Goal: Transaction & Acquisition: Purchase product/service

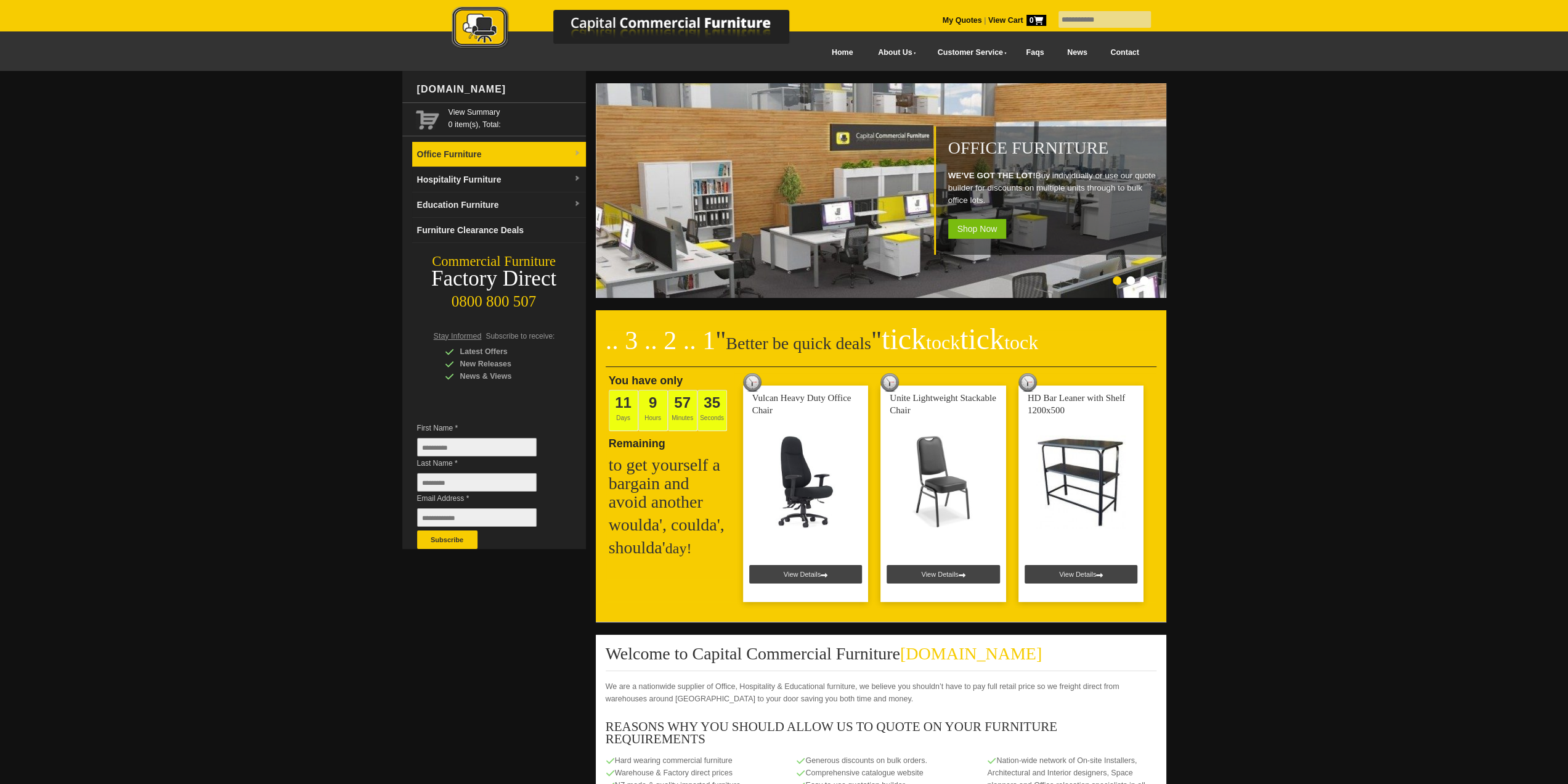
click at [500, 155] on link "Office Furniture" at bounding box center [499, 154] width 174 height 25
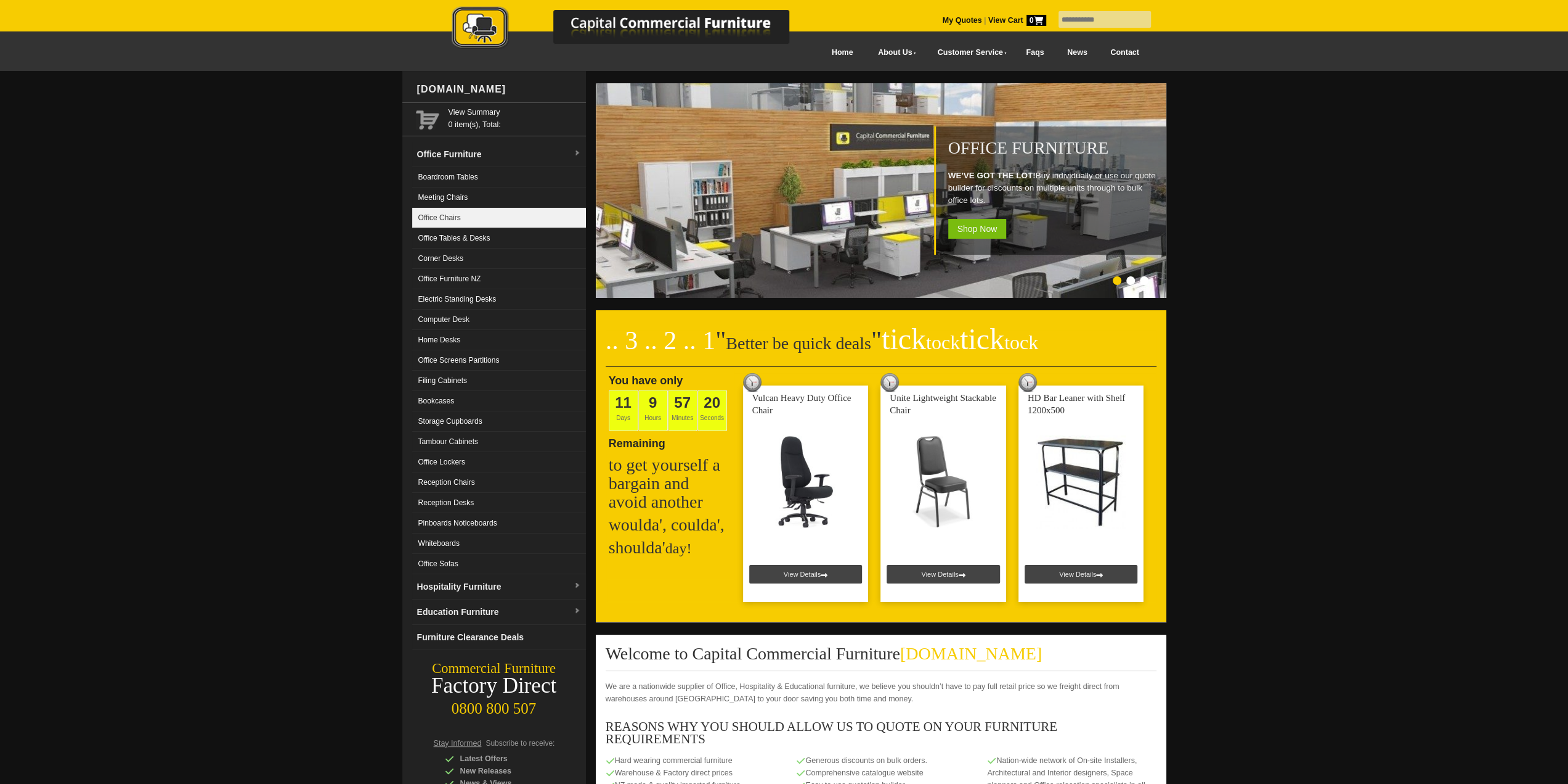
click at [475, 208] on link "Office Chairs" at bounding box center [499, 218] width 174 height 21
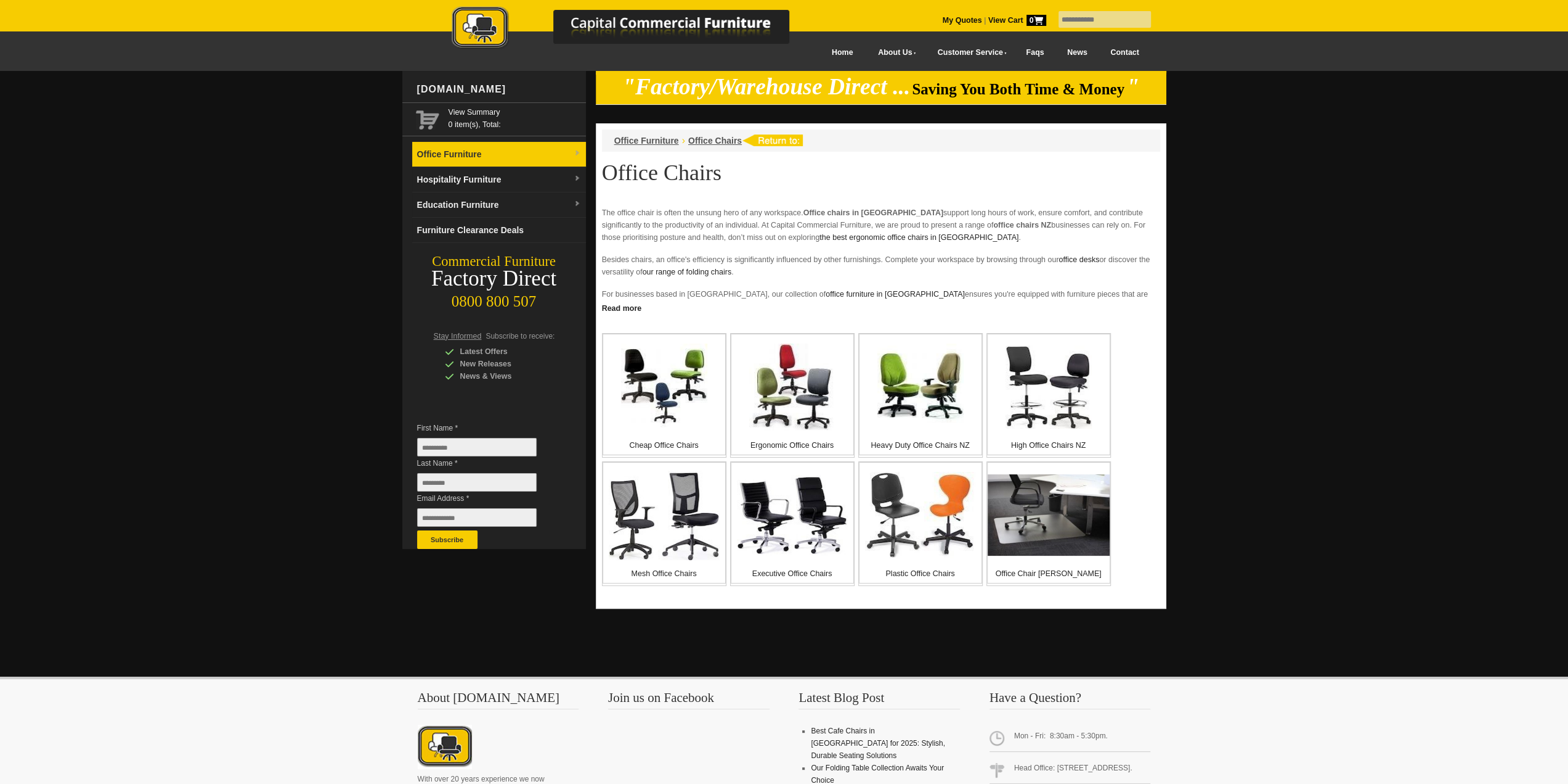
click at [449, 152] on link "Office Furniture" at bounding box center [499, 154] width 174 height 25
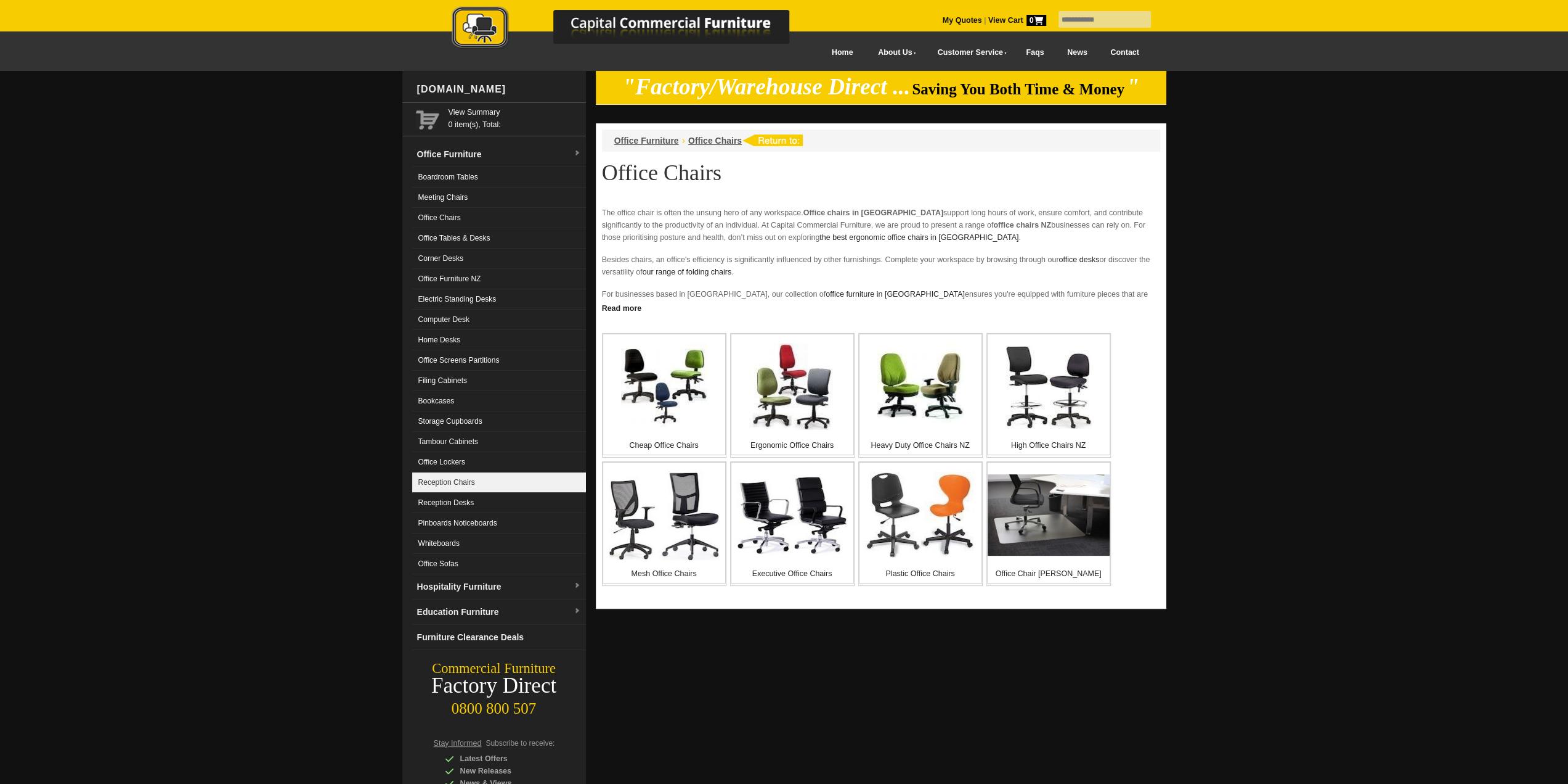
click at [475, 478] on link "Reception Chairs" at bounding box center [499, 482] width 174 height 21
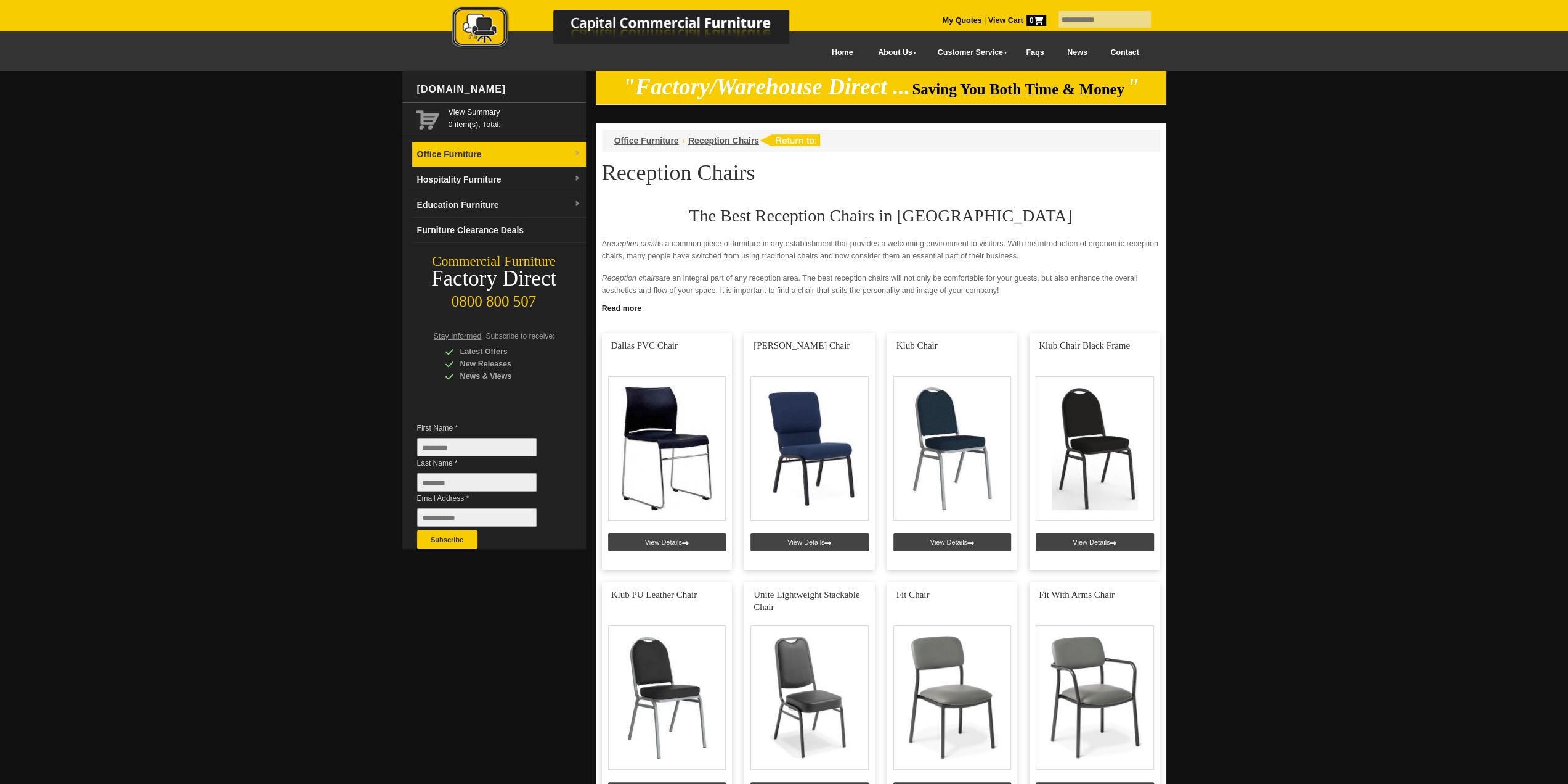
click at [497, 157] on link "Office Furniture" at bounding box center [499, 154] width 174 height 25
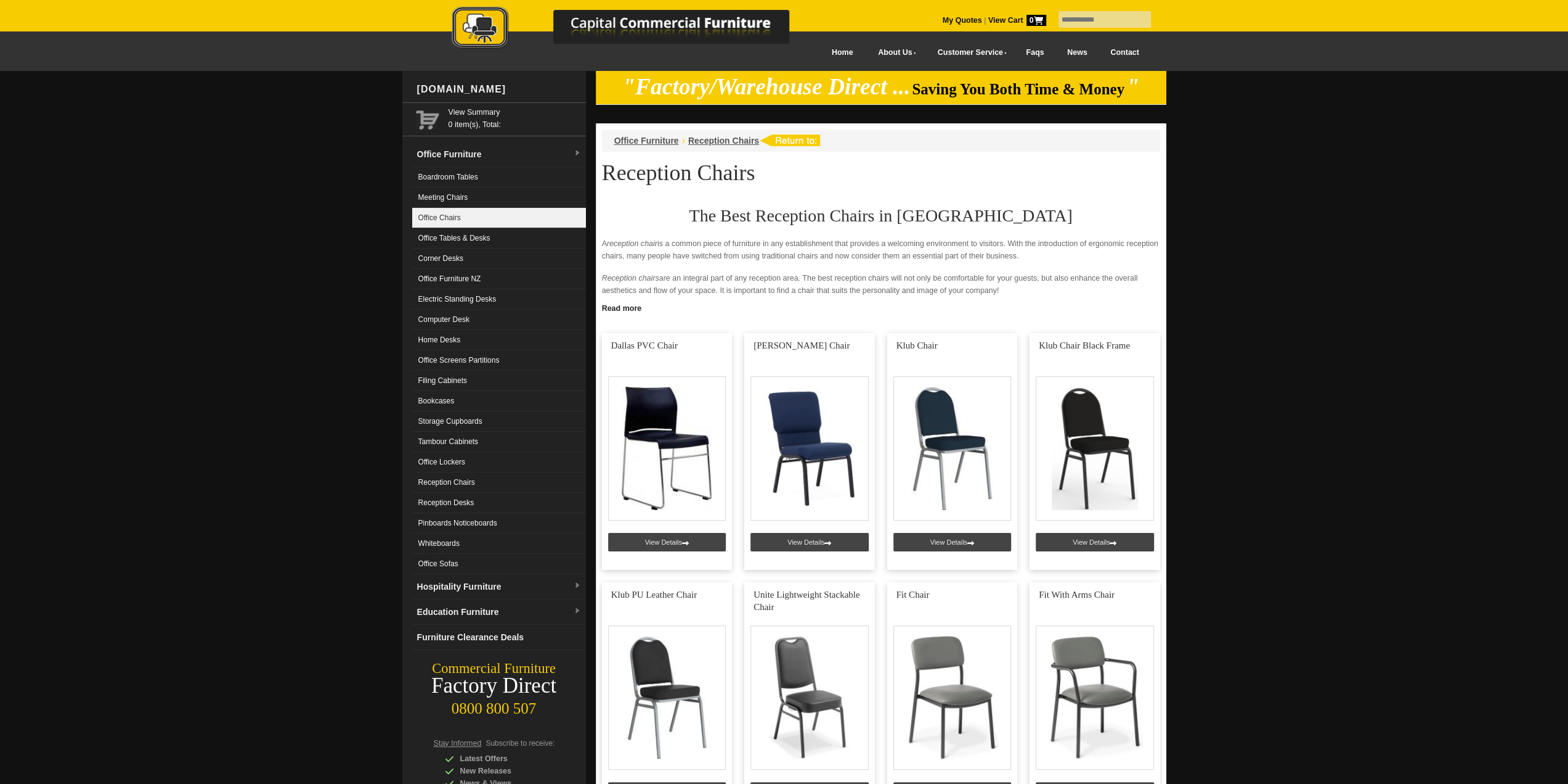
click at [465, 211] on link "Office Chairs" at bounding box center [499, 218] width 174 height 21
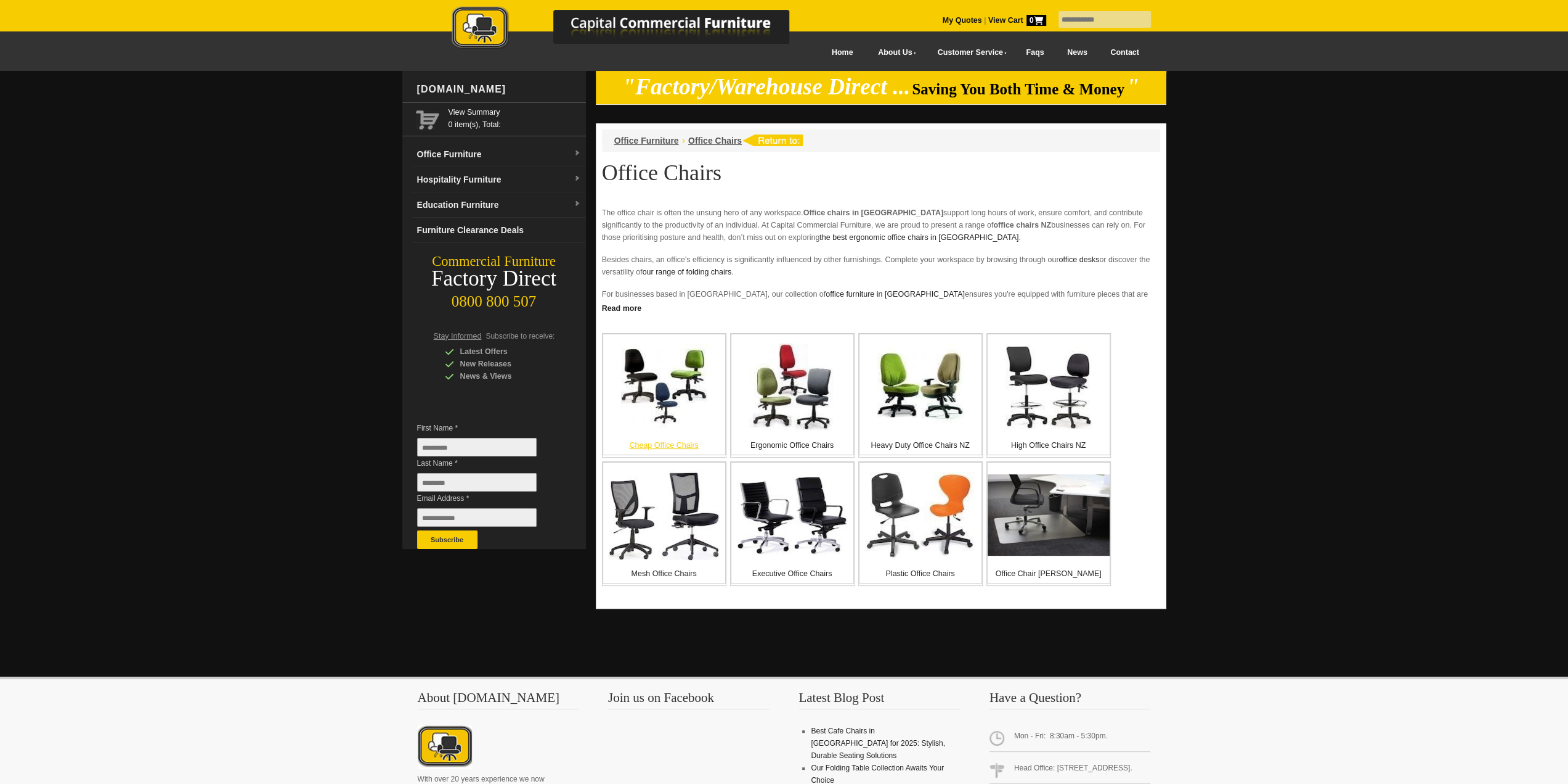
click at [671, 413] on img at bounding box center [664, 387] width 86 height 86
click at [803, 393] on img at bounding box center [792, 387] width 86 height 86
click at [895, 393] on img at bounding box center [920, 387] width 86 height 86
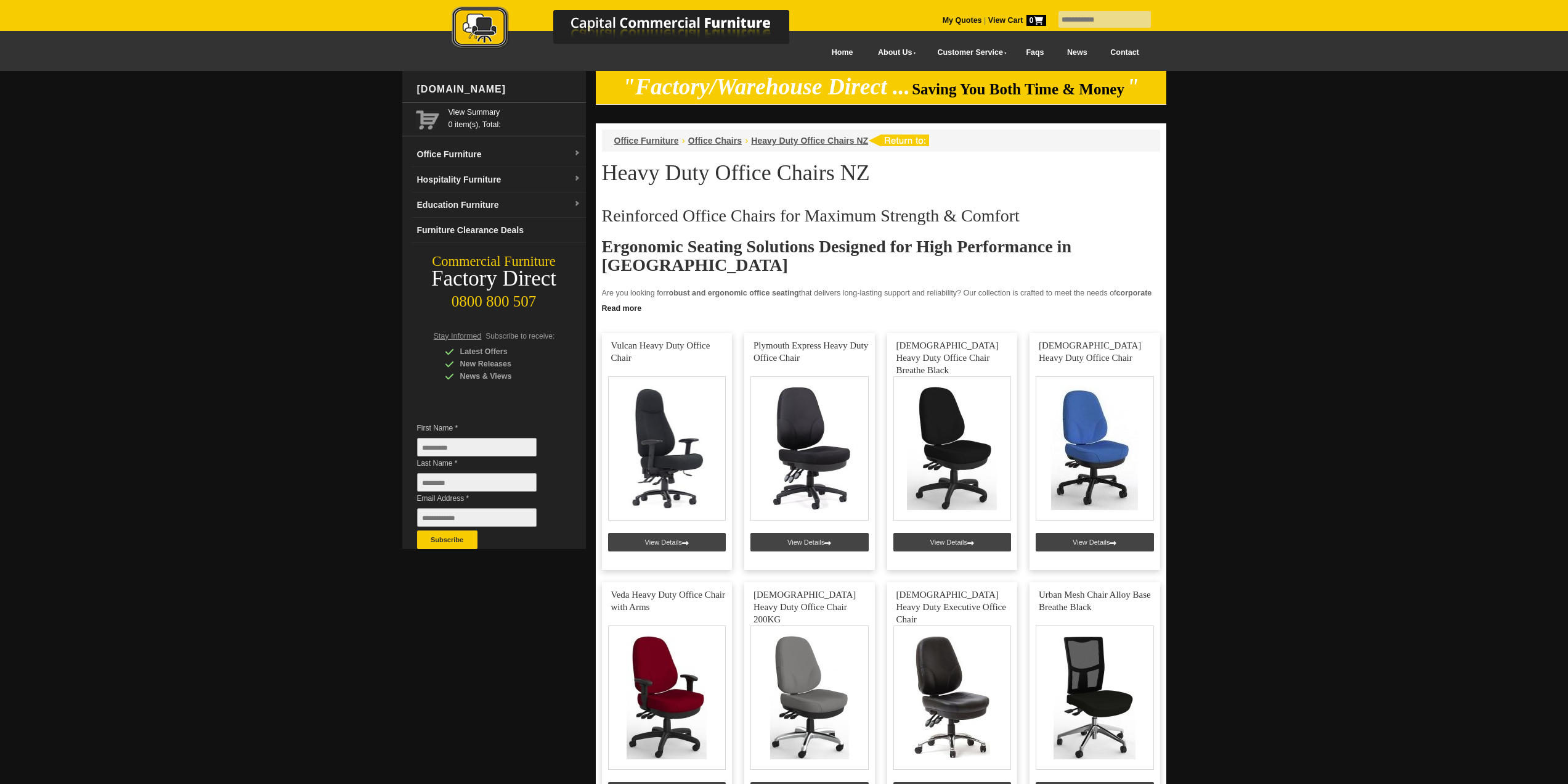
scroll to position [308, 0]
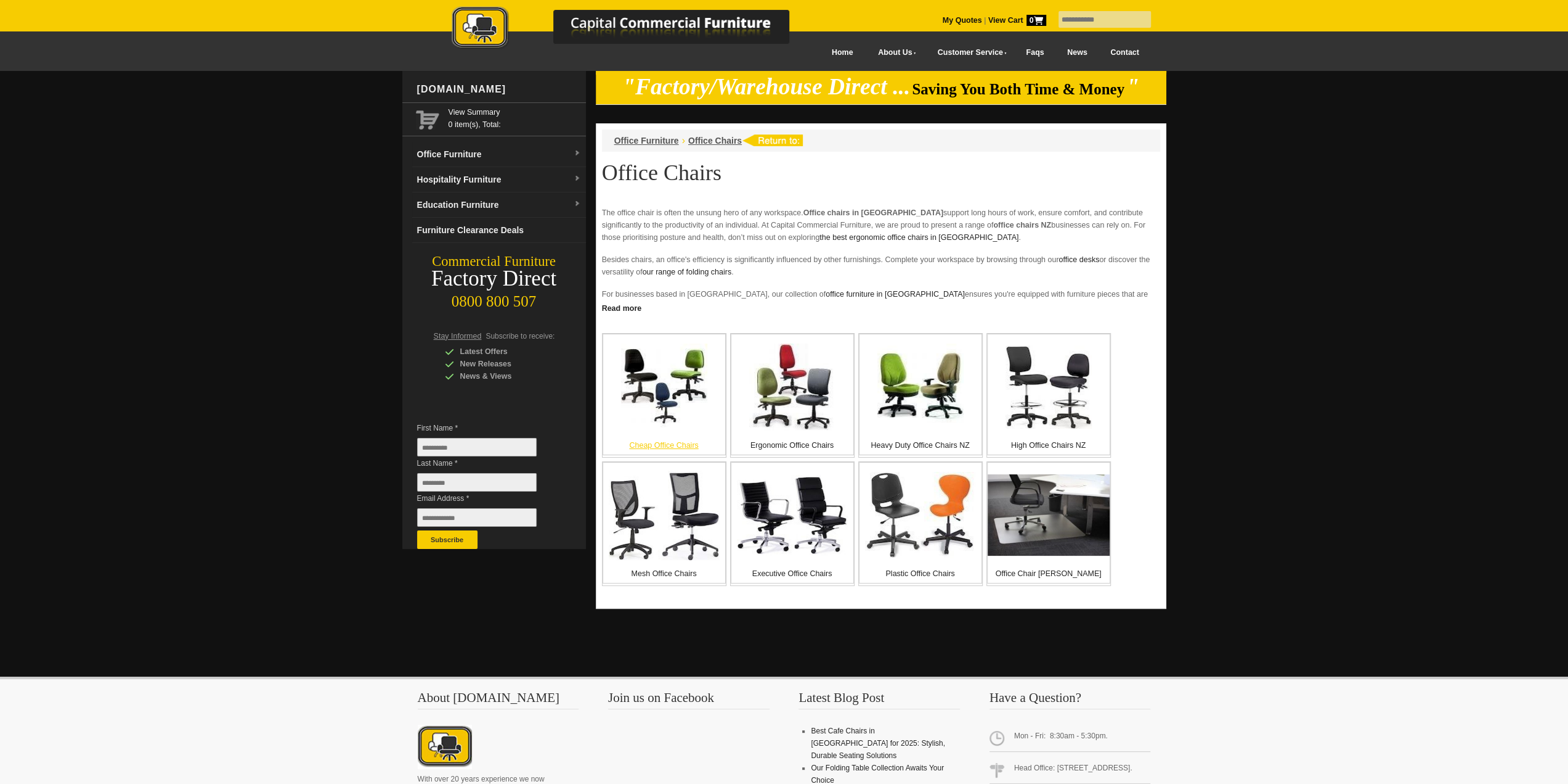
click at [657, 411] on img at bounding box center [664, 387] width 86 height 86
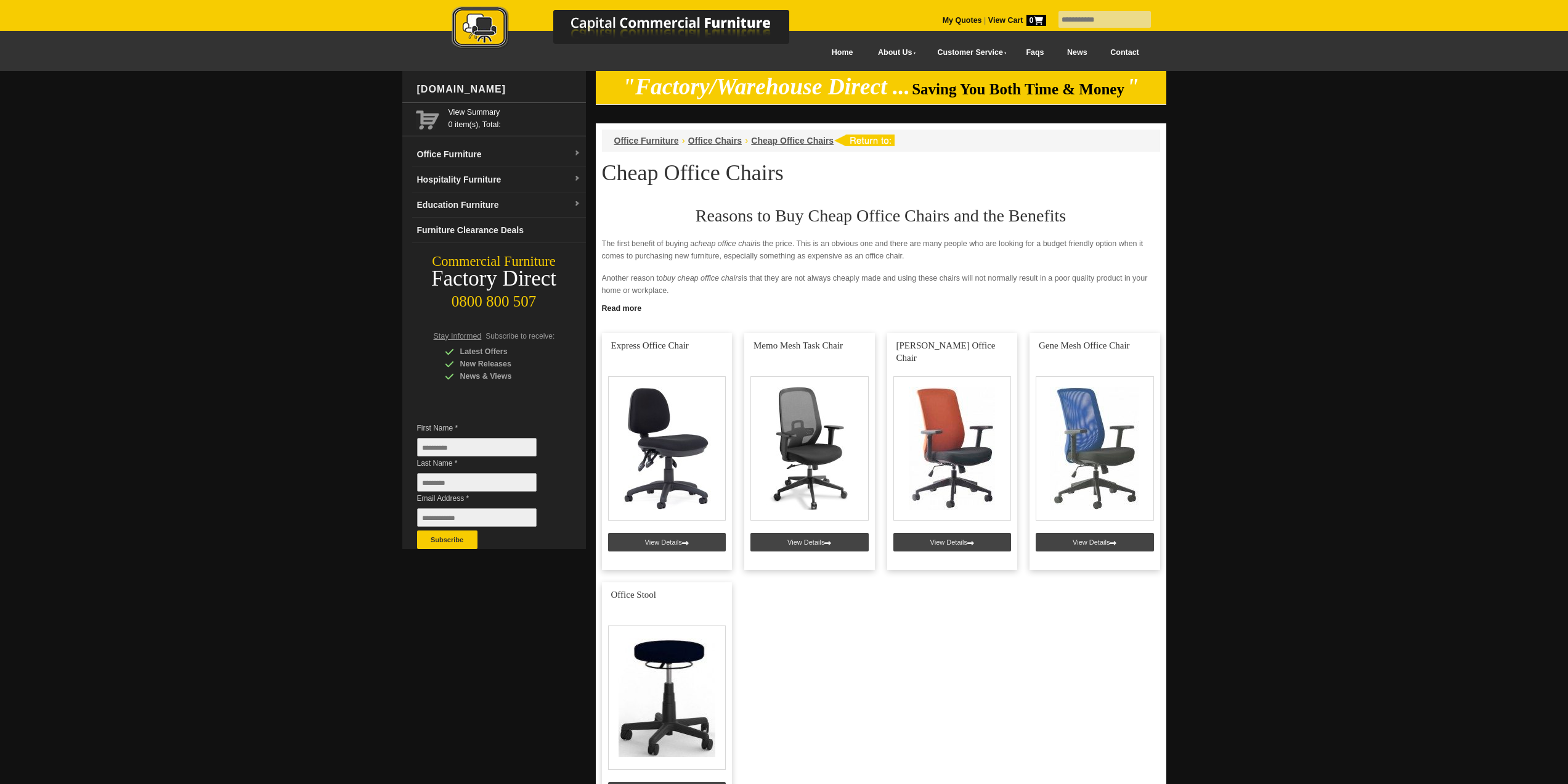
scroll to position [308, 0]
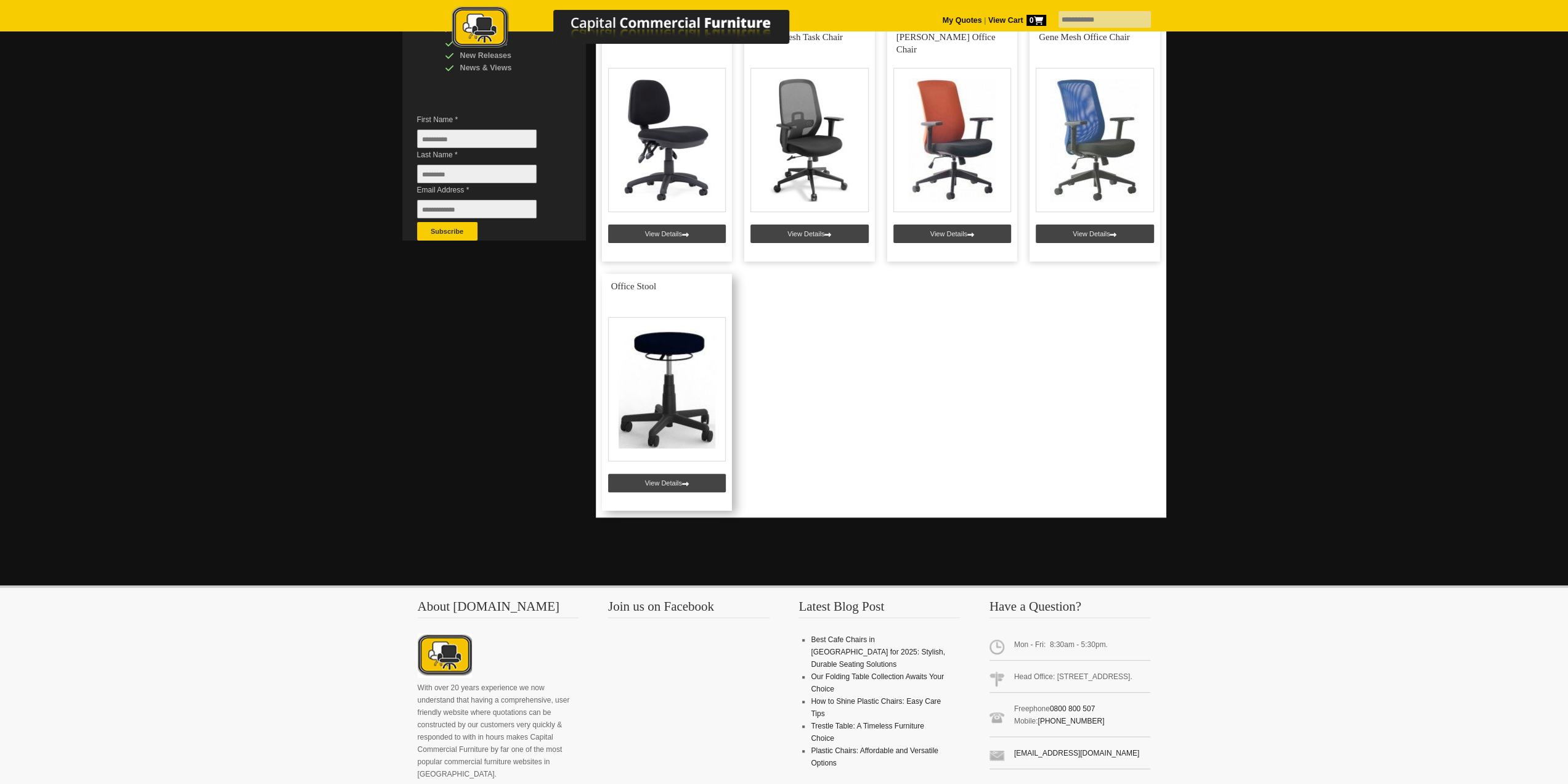
click at [688, 488] on link at bounding box center [667, 392] width 131 height 237
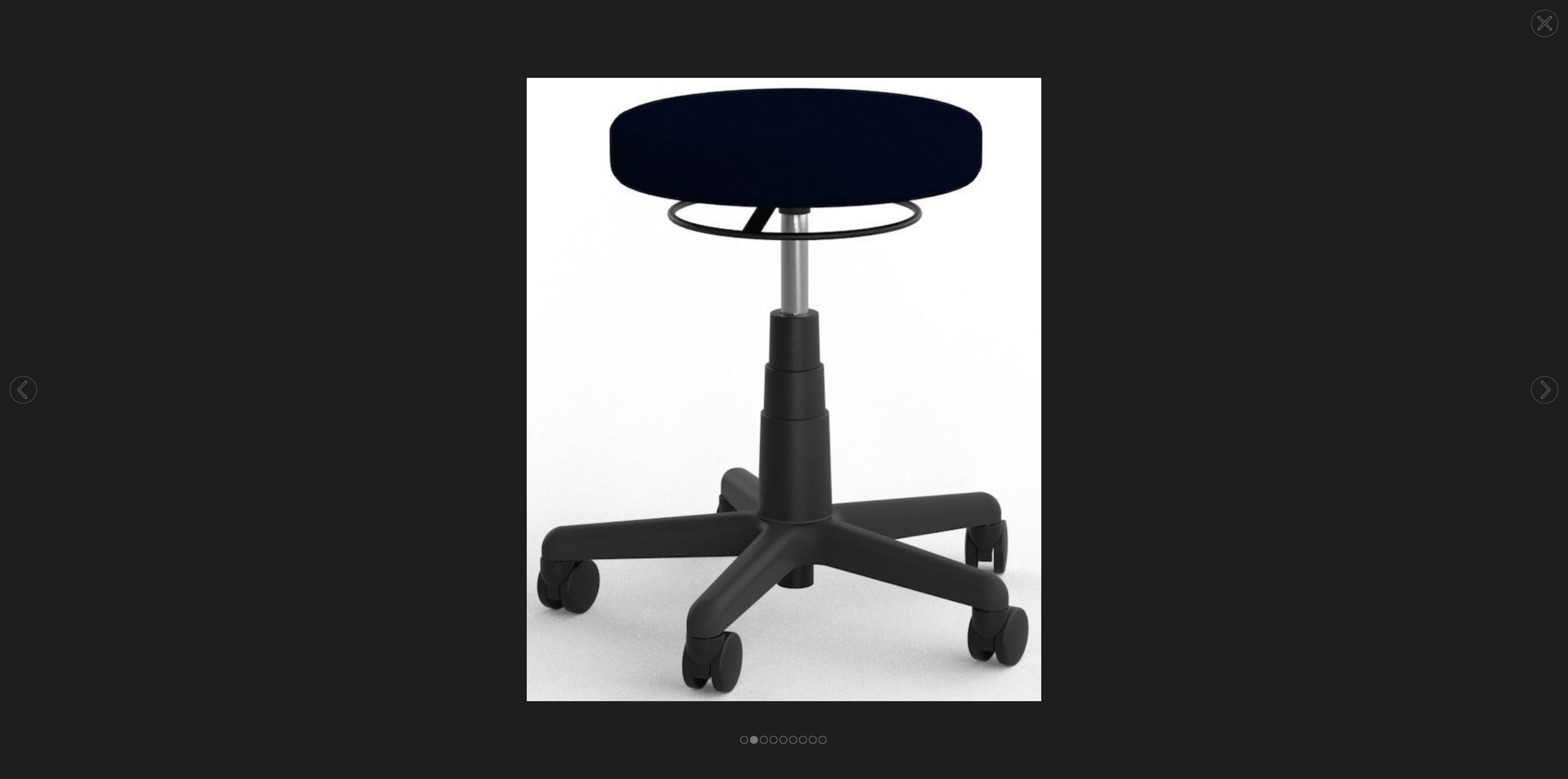
click at [235, 193] on img at bounding box center [784, 390] width 1568 height 623
click at [1542, 26] on icon at bounding box center [1545, 23] width 12 height 12
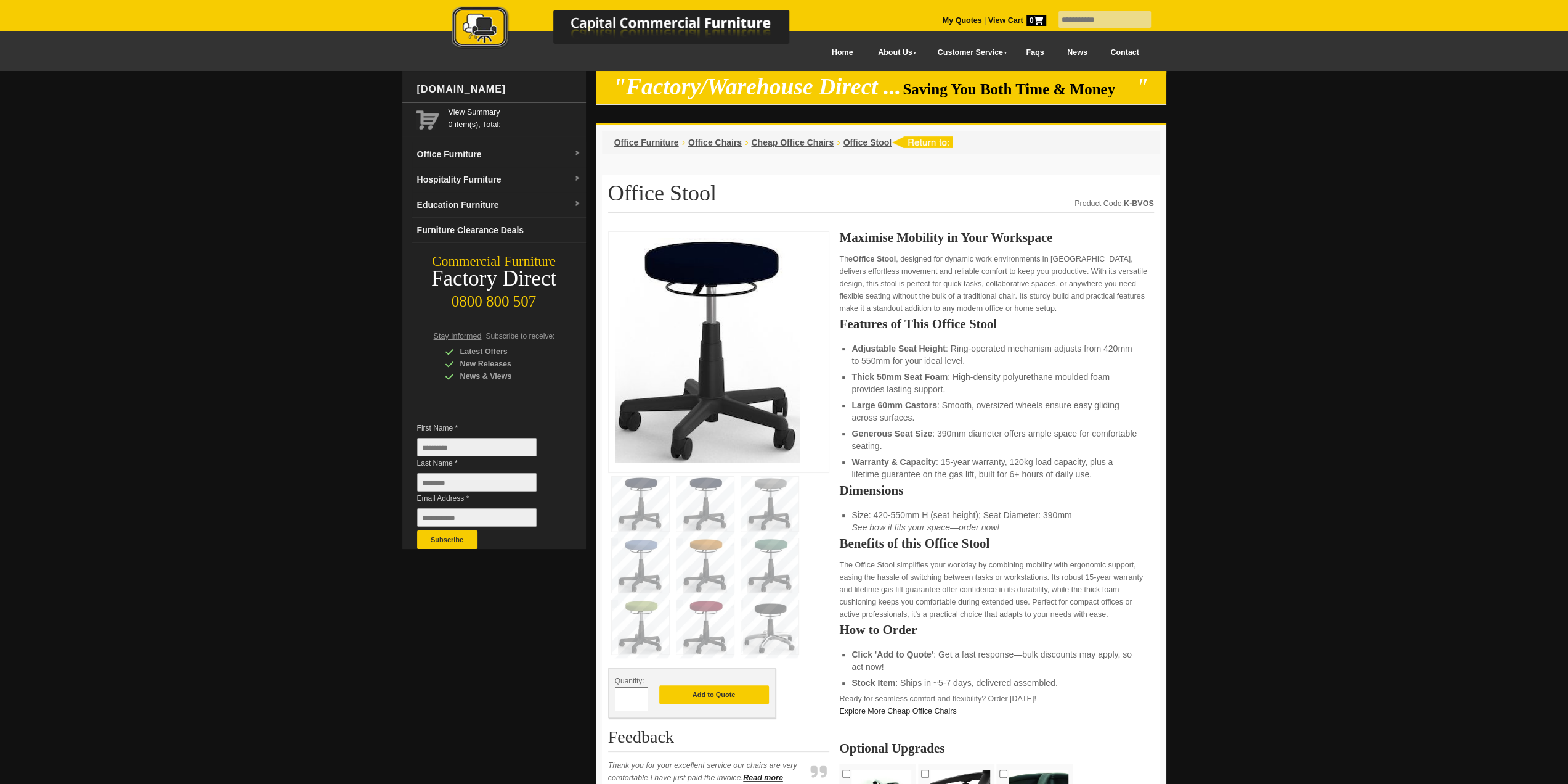
click at [649, 495] on img at bounding box center [641, 503] width 58 height 54
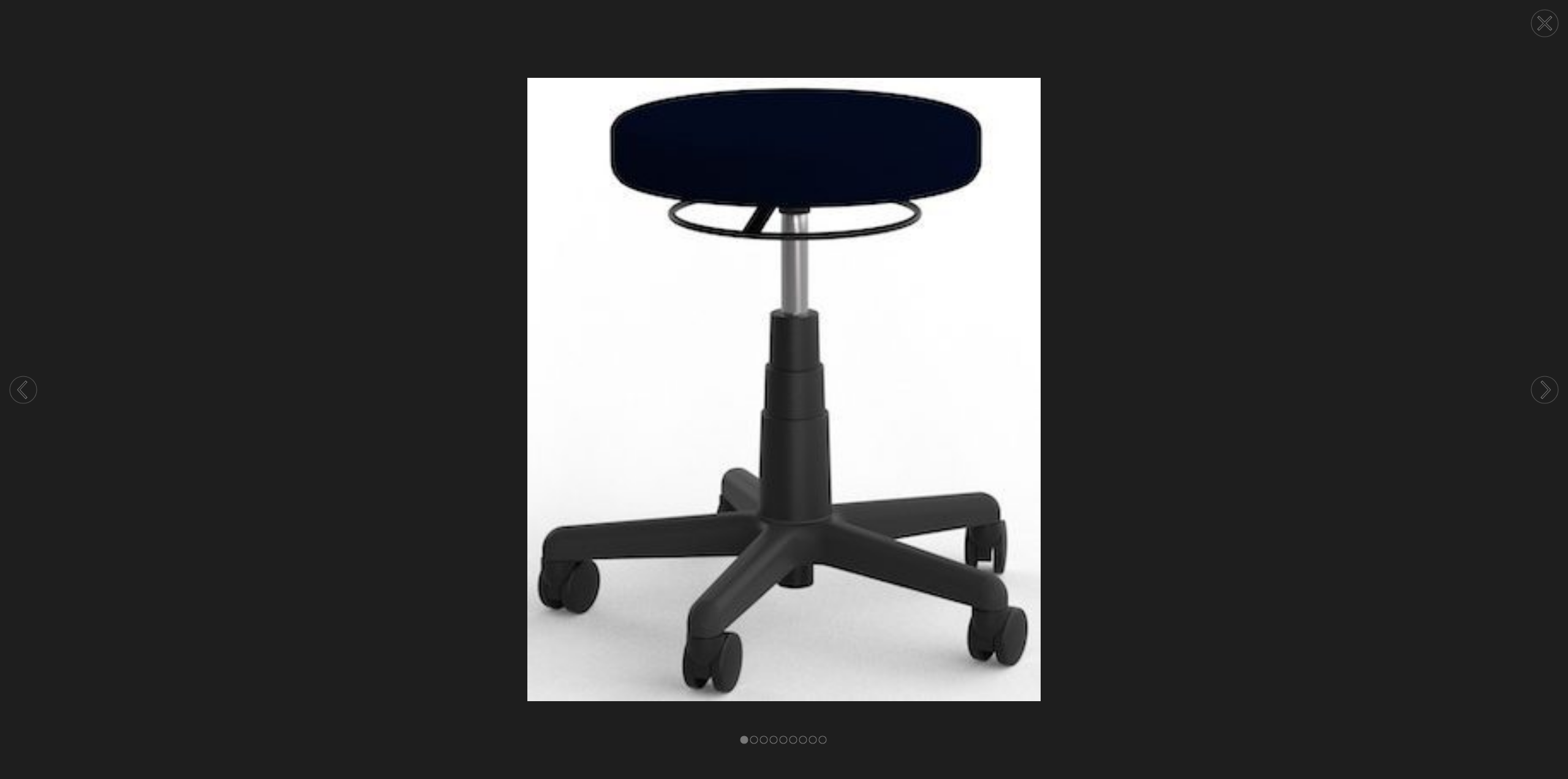
click at [1530, 35] on icon at bounding box center [1545, 23] width 46 height 46
